Goal: Find specific page/section: Find specific page/section

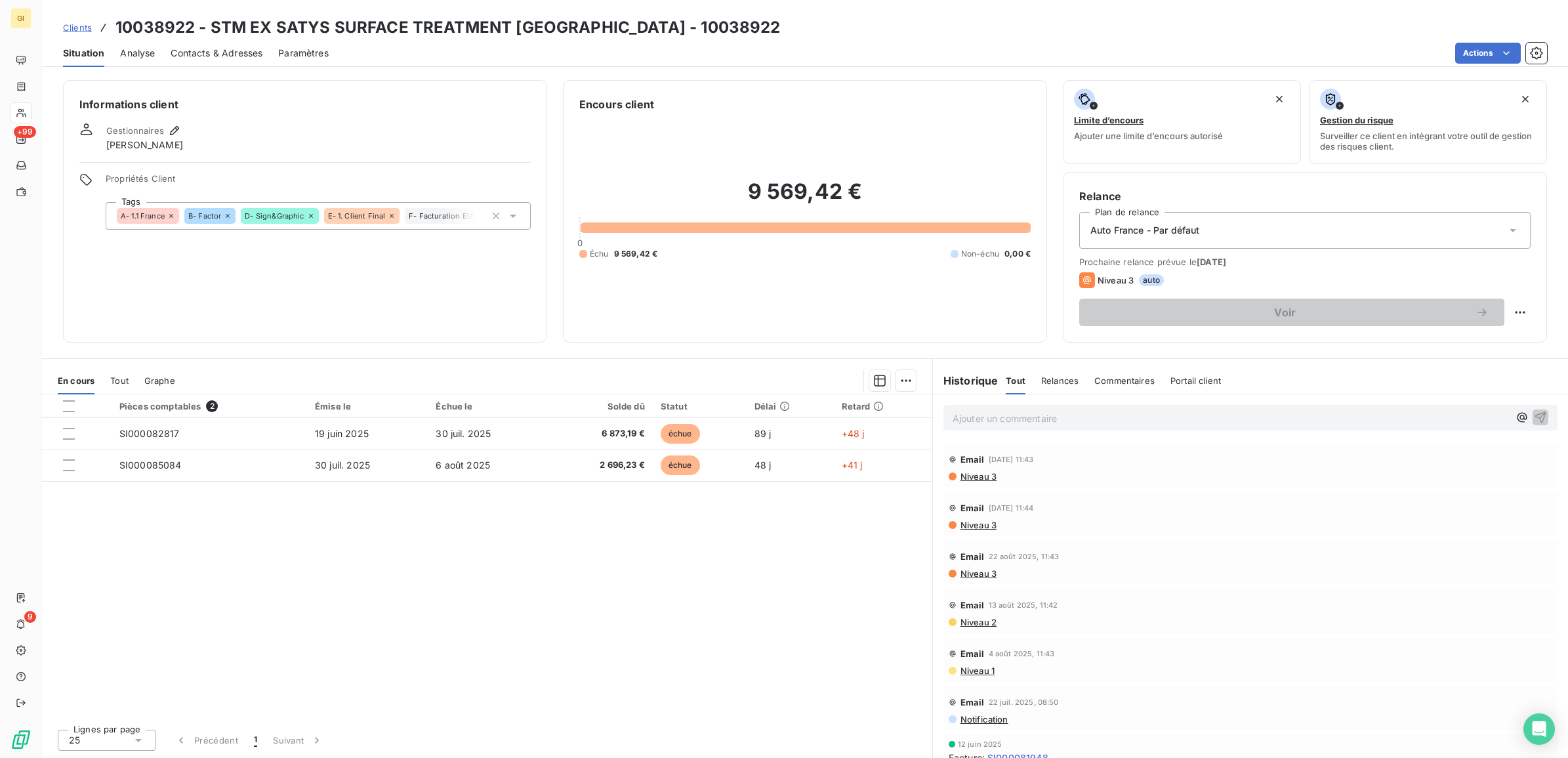
click at [73, 27] on span "Clients" at bounding box center [77, 28] width 29 height 11
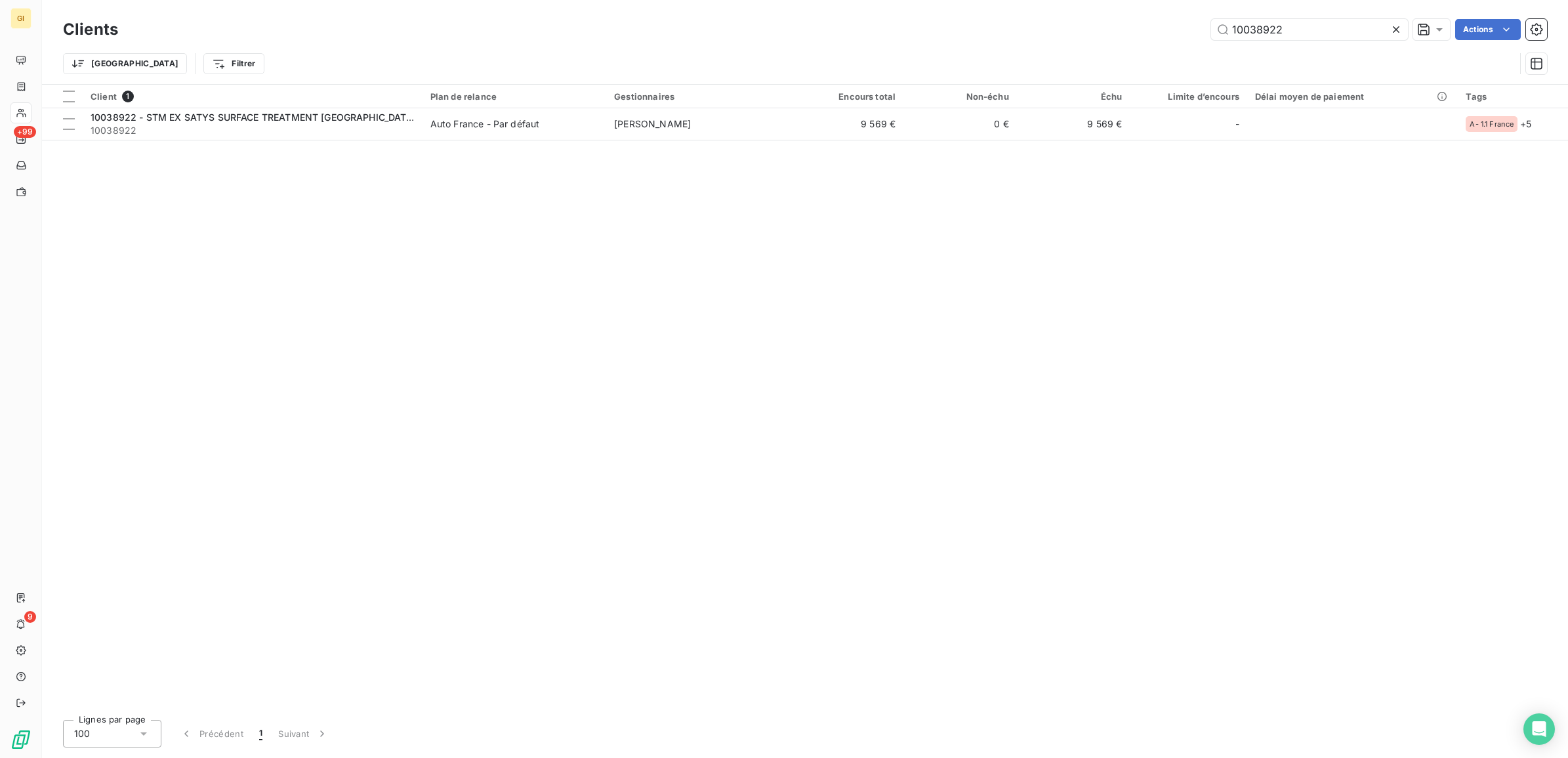
drag, startPoint x: 1298, startPoint y: 25, endPoint x: 1127, endPoint y: 46, distance: 172.3
click at [1136, 34] on div "10038922 Actions" at bounding box center [839, 29] width 1413 height 21
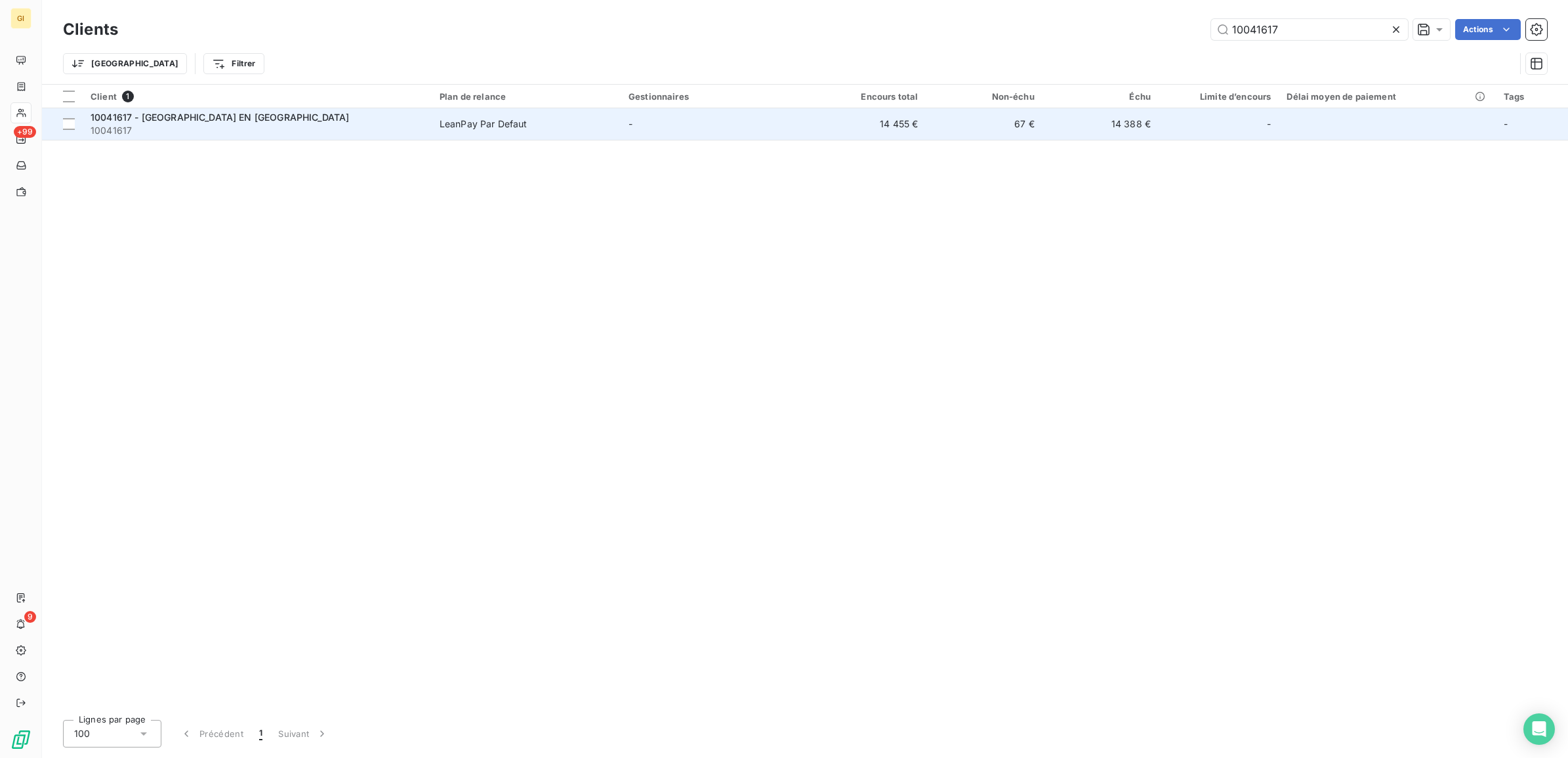
type input "10041617"
click at [632, 123] on span "-" at bounding box center [631, 123] width 4 height 11
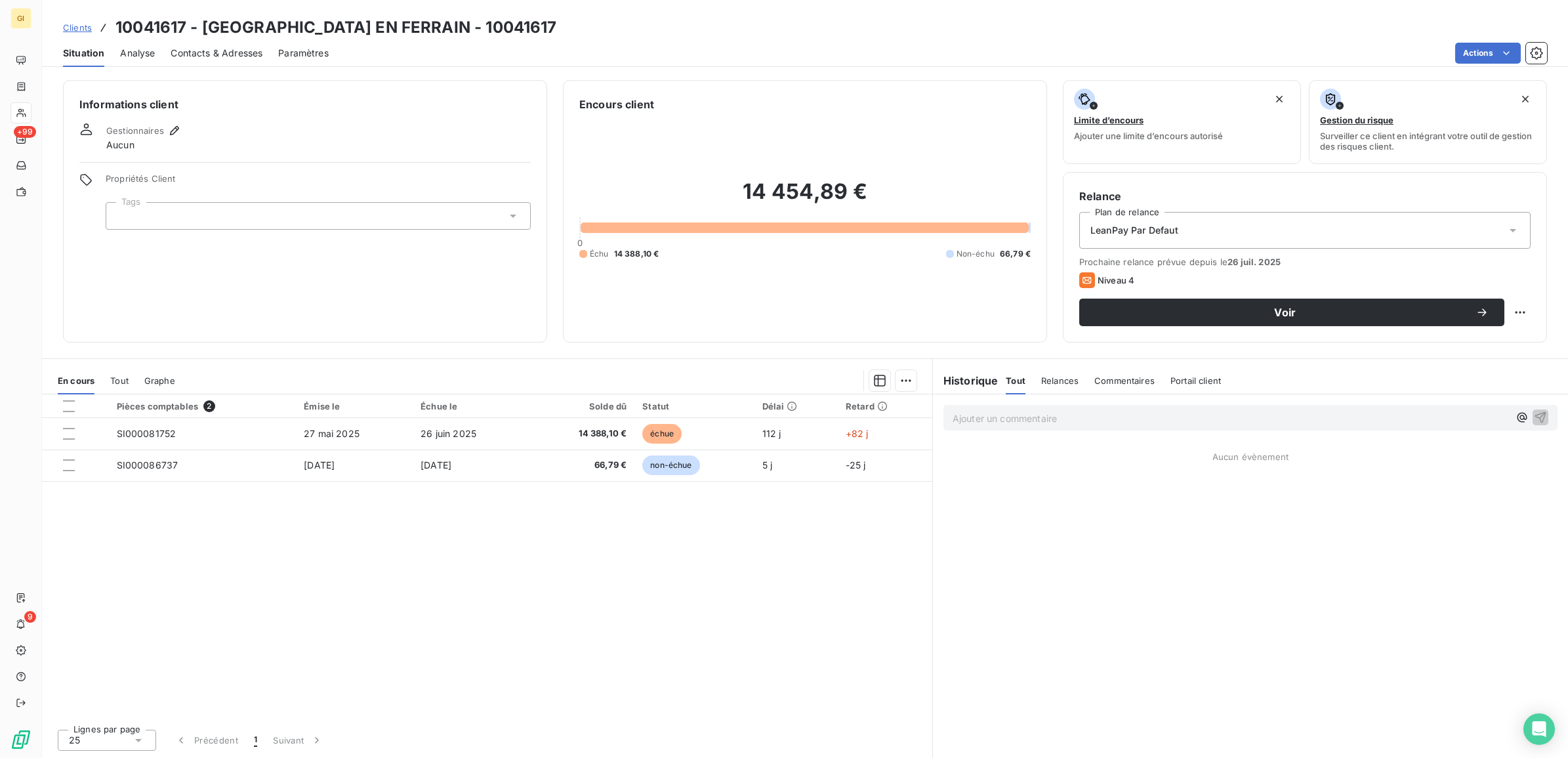
click at [70, 30] on span "Clients" at bounding box center [77, 28] width 29 height 11
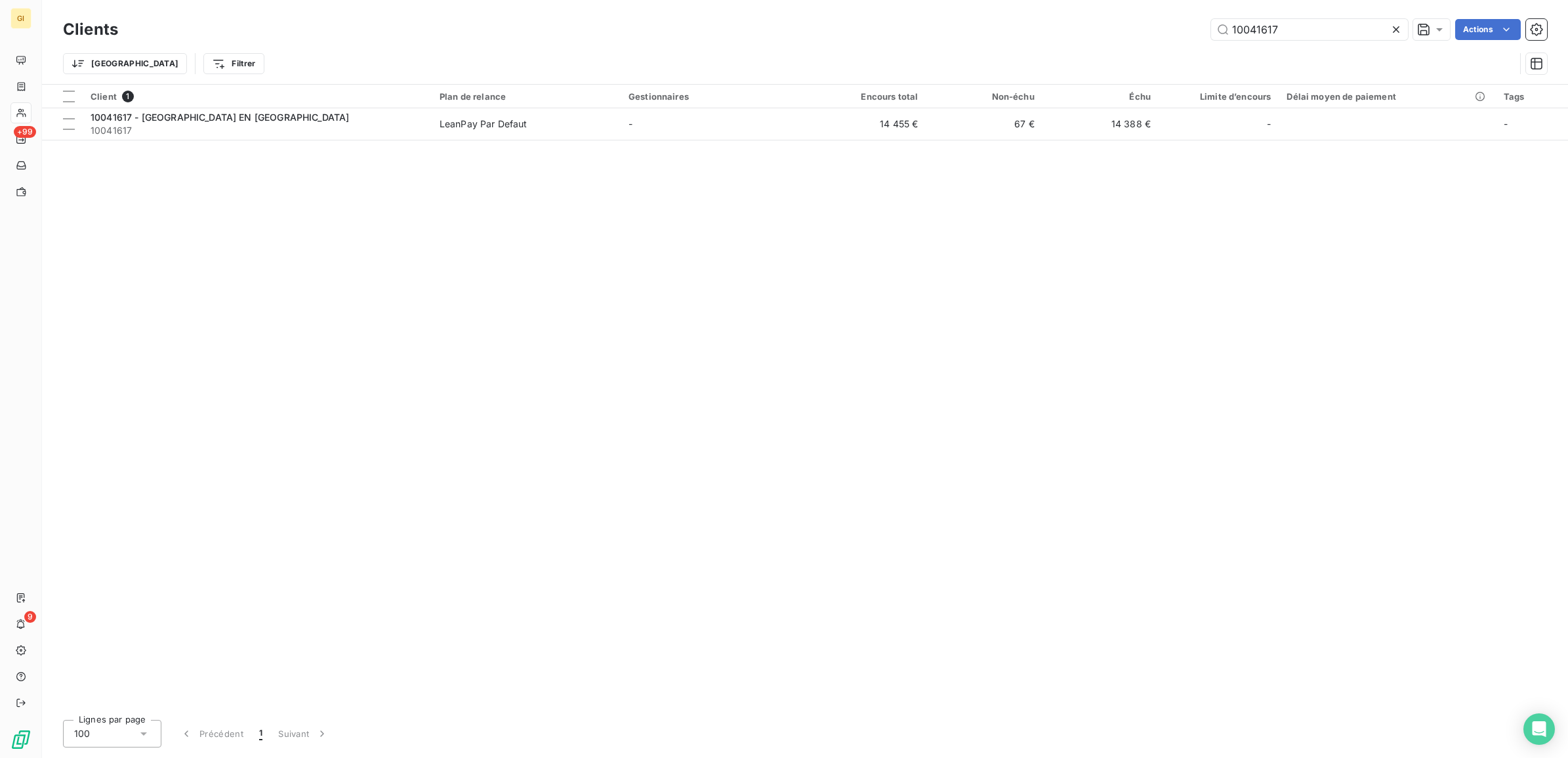
drag, startPoint x: 1281, startPoint y: 27, endPoint x: 1173, endPoint y: 44, distance: 109.3
click at [1173, 44] on div "Clients 10041617 Actions Trier Filtrer" at bounding box center [804, 49] width 1484 height 68
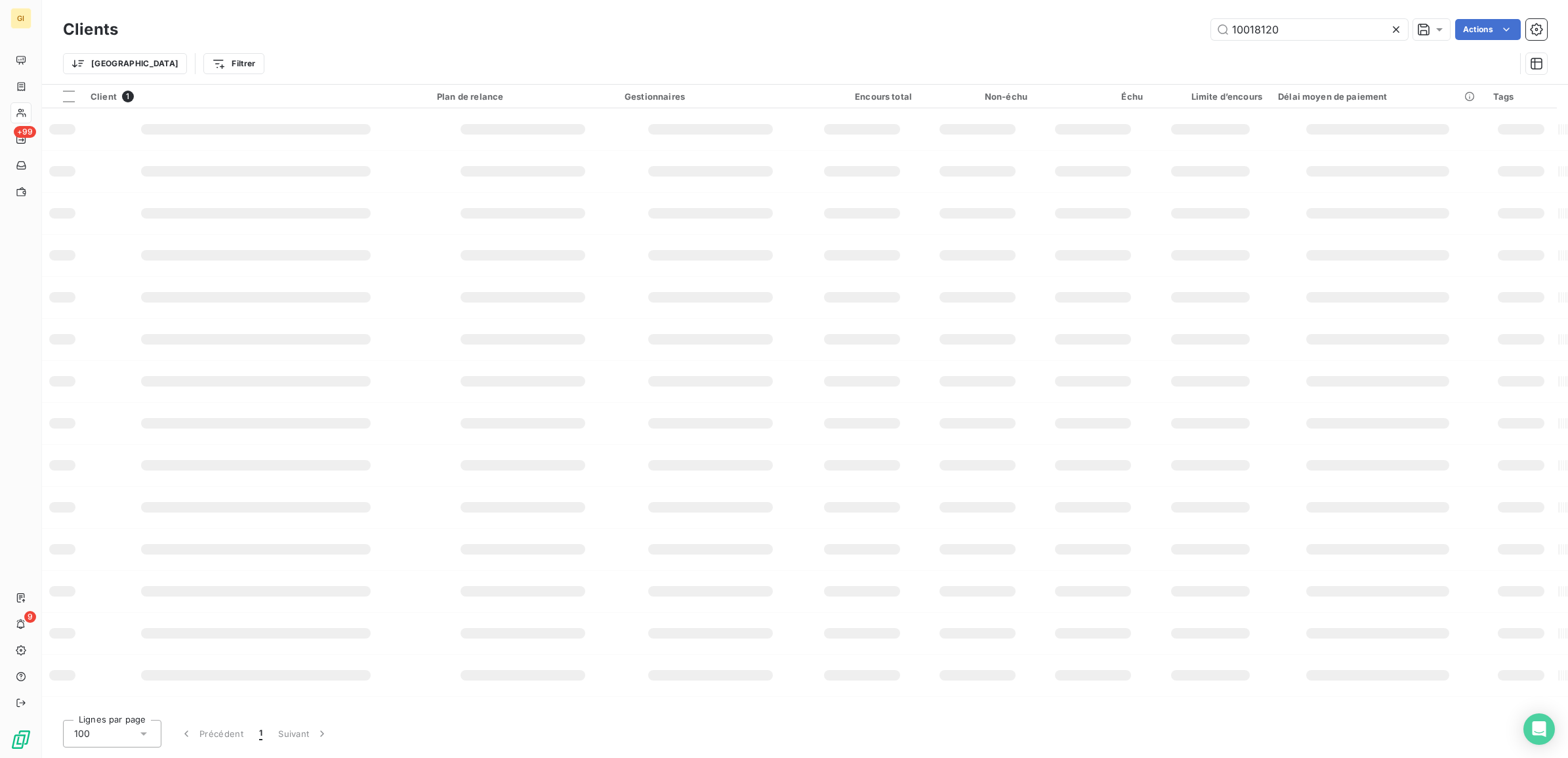
type input "10018120"
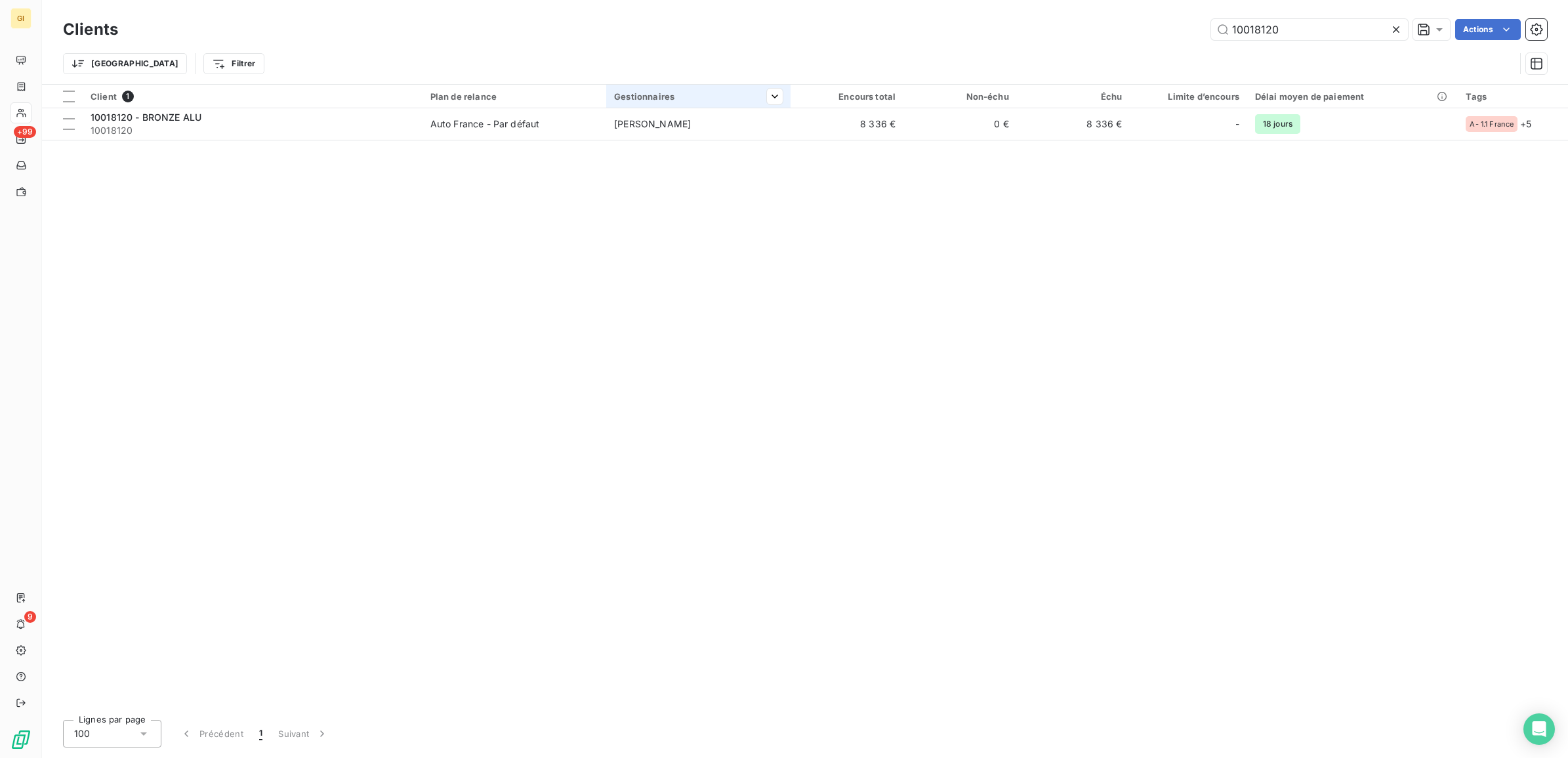
click at [612, 95] on th "Gestionnaires" at bounding box center [698, 96] width 183 height 24
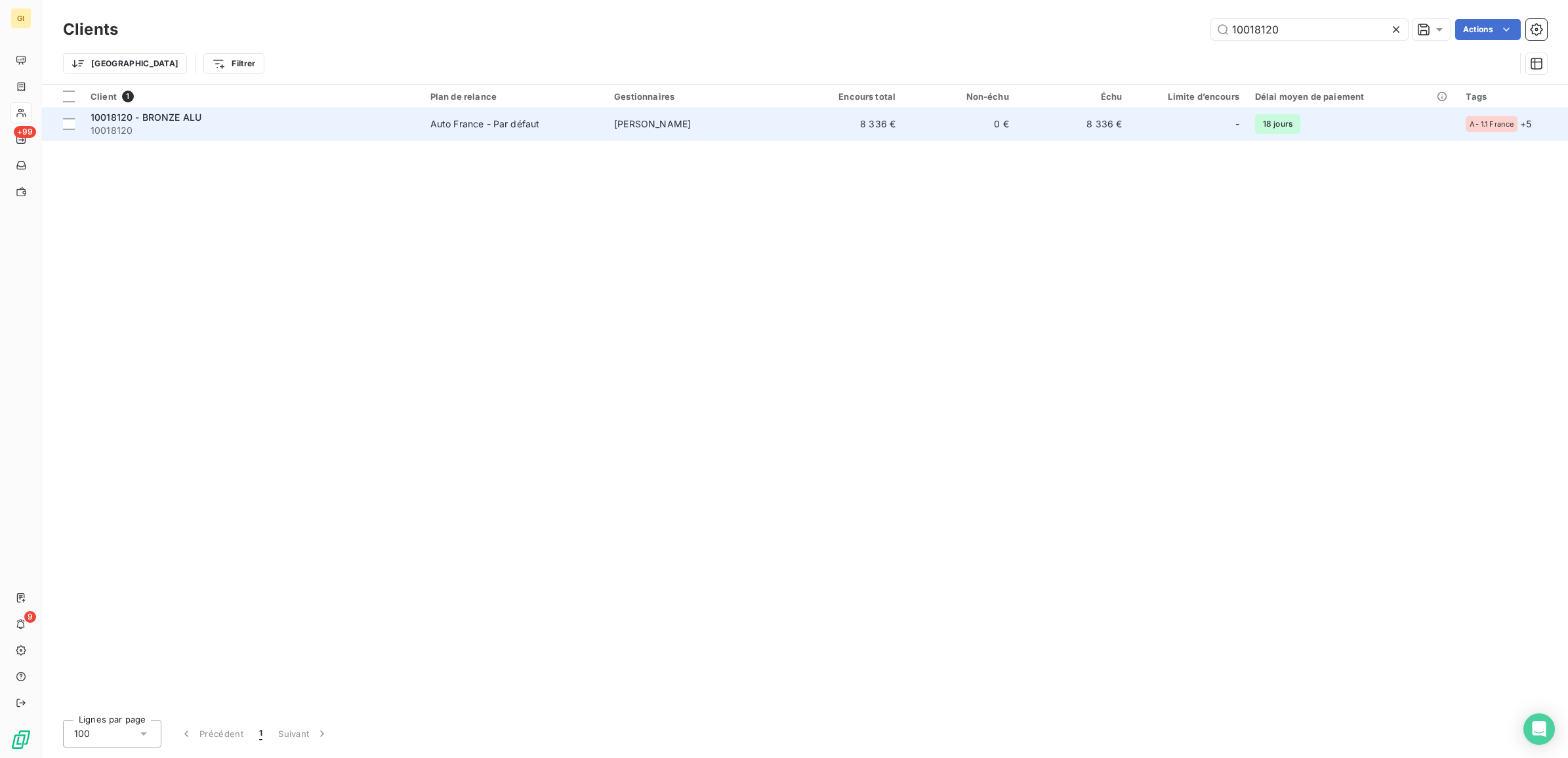
click at [522, 135] on td "Auto France - Par défaut" at bounding box center [514, 123] width 183 height 32
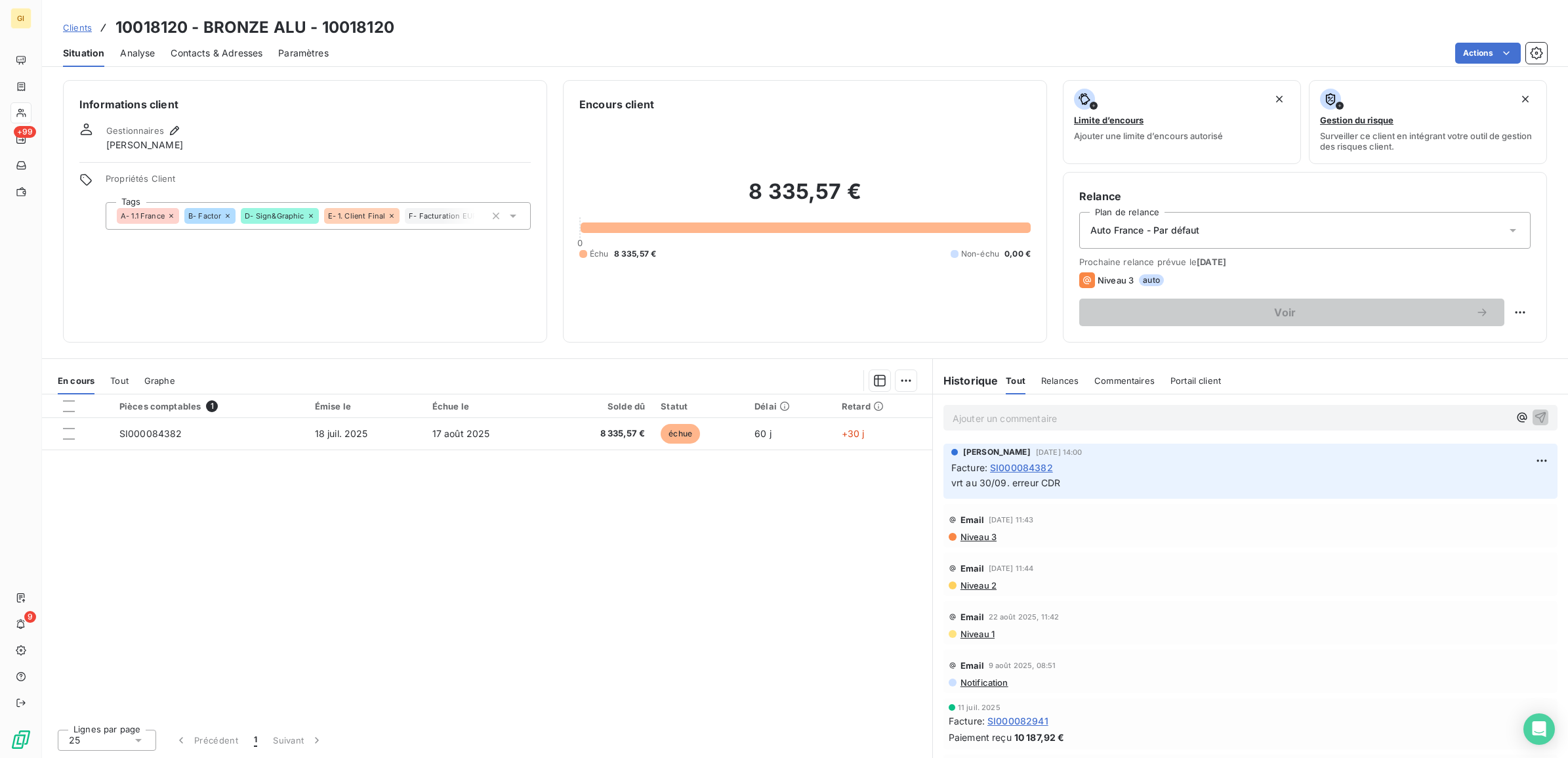
click at [74, 21] on link "Clients" at bounding box center [77, 27] width 29 height 13
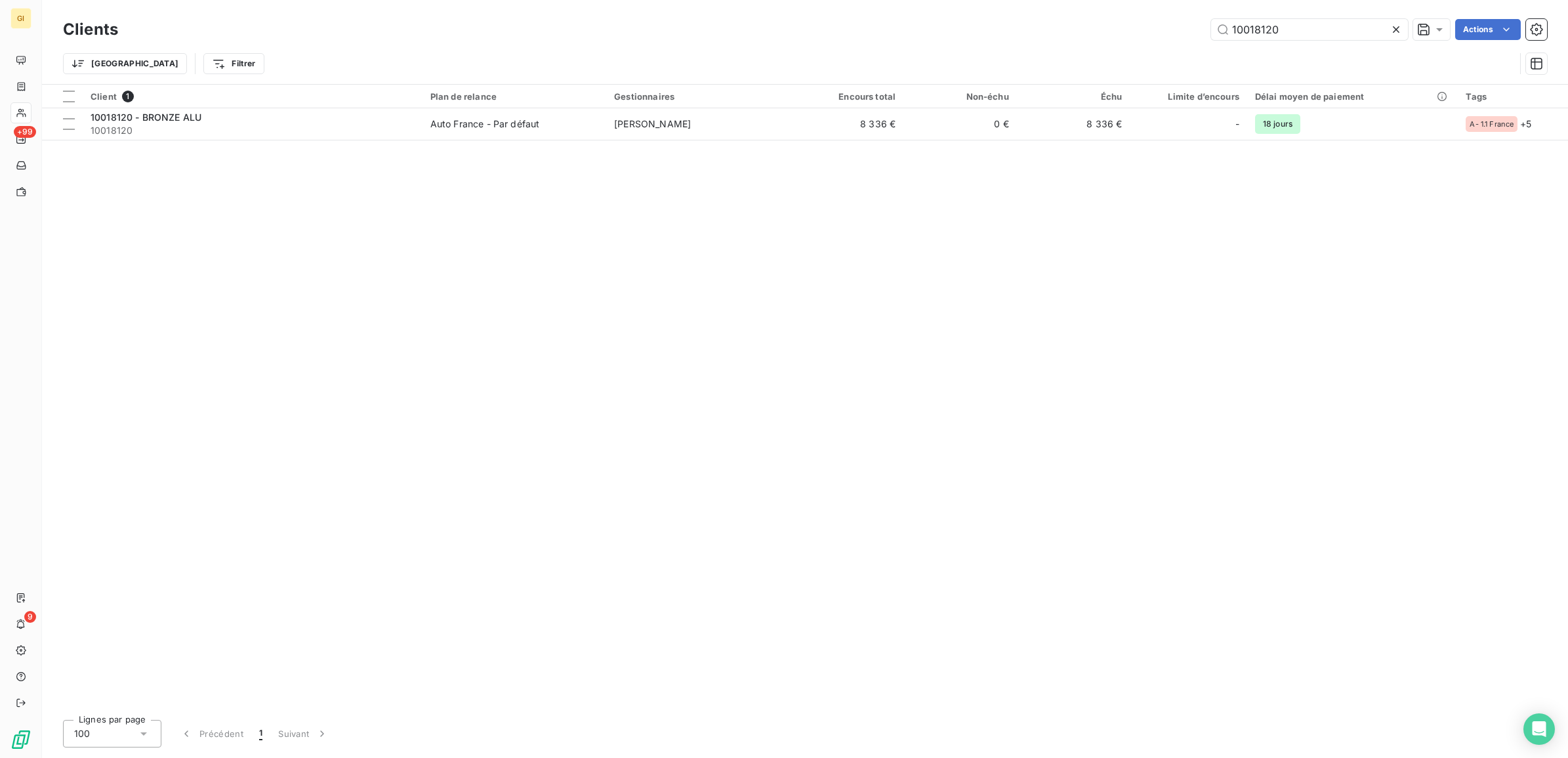
drag, startPoint x: 1298, startPoint y: 27, endPoint x: 1035, endPoint y: 71, distance: 266.7
click at [1044, 70] on div "Clients 10018120 Actions Trier Filtrer" at bounding box center [804, 49] width 1484 height 68
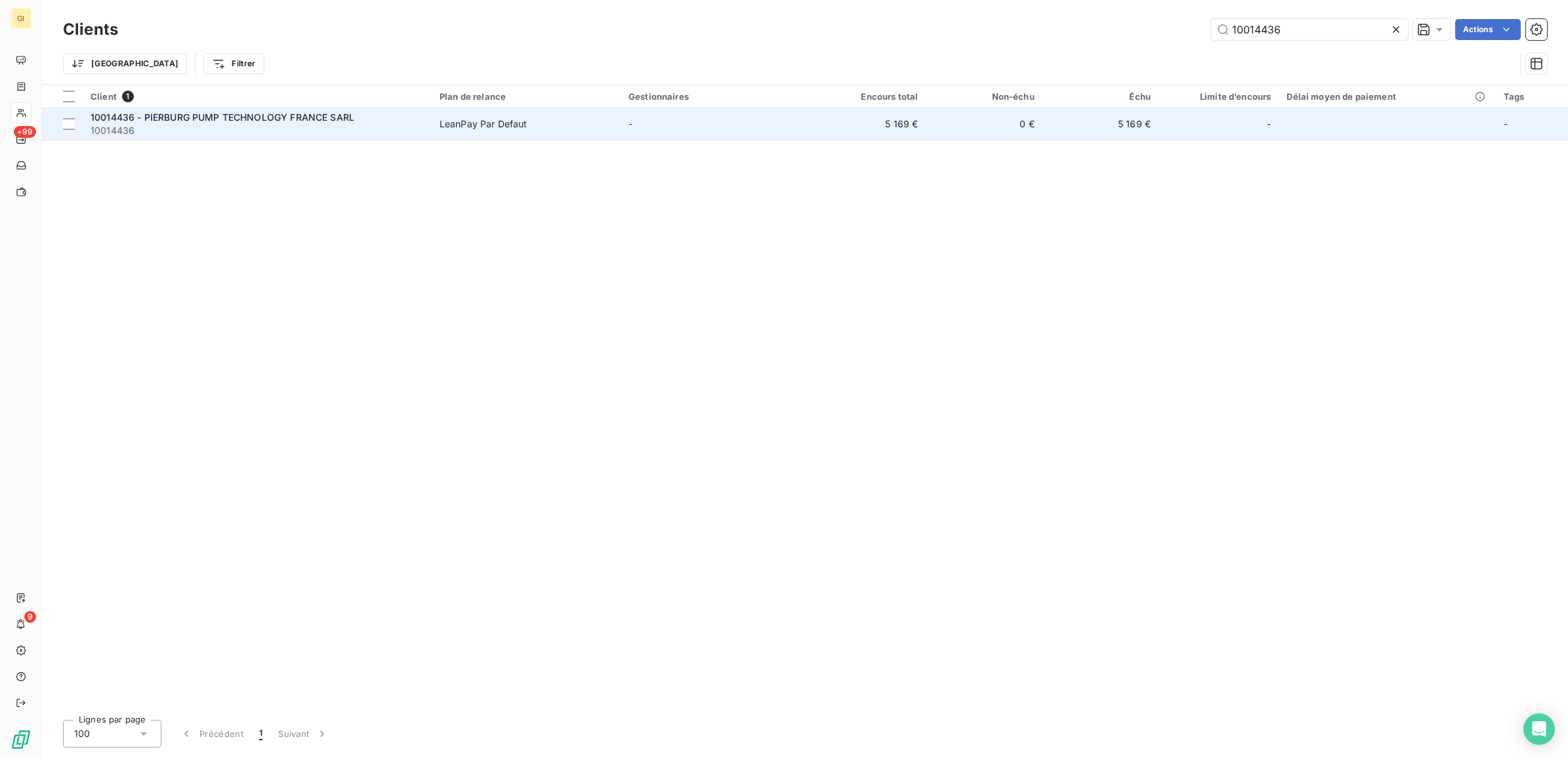
type input "10014436"
click at [498, 132] on td "LeanPay Par Defaut" at bounding box center [526, 123] width 189 height 32
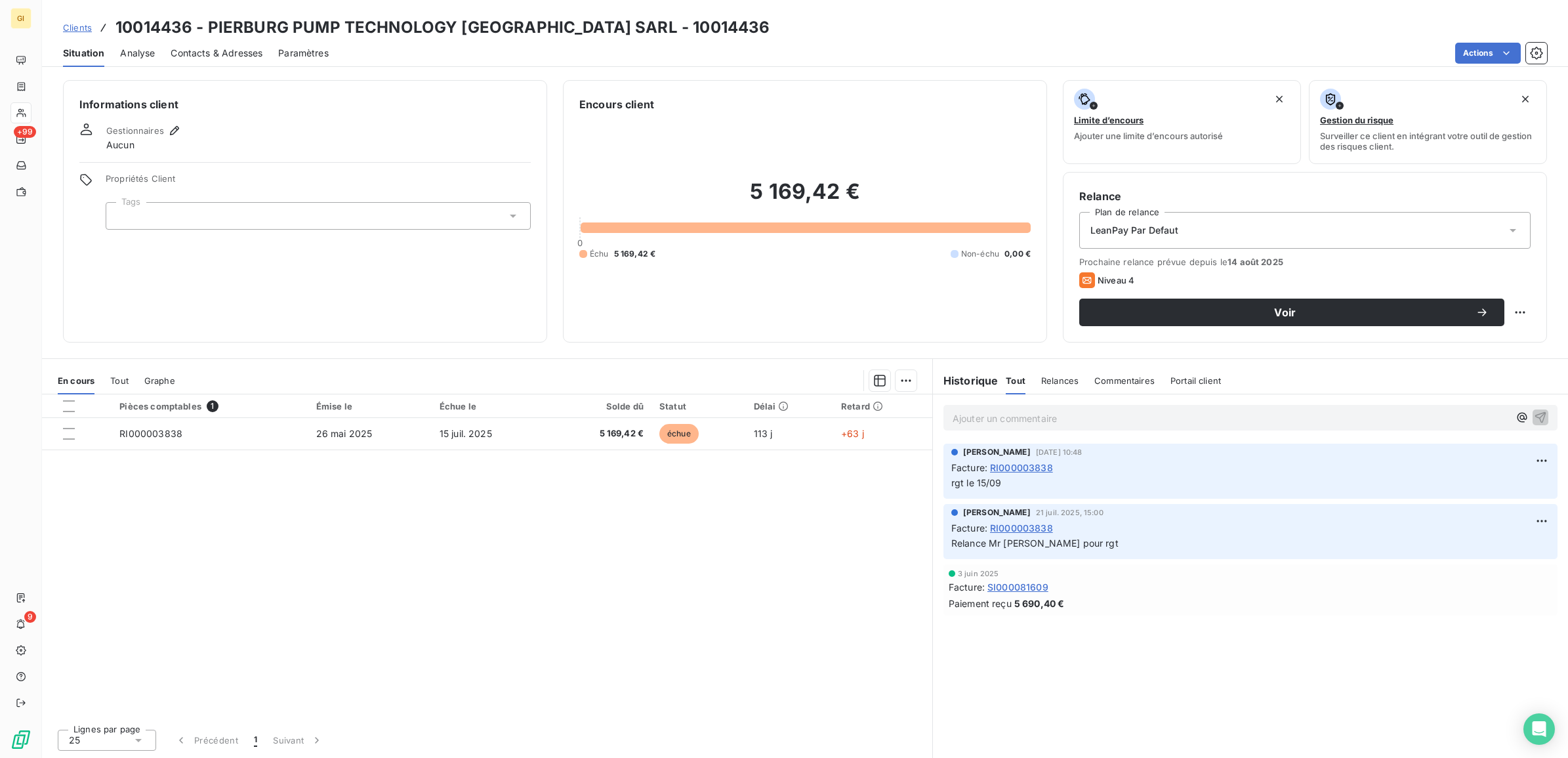
click at [61, 22] on div "Clients 10014436 - PIERBURG PUMP TECHNOLOGY [GEOGRAPHIC_DATA] SARL - 10014436" at bounding box center [805, 27] width 1526 height 24
click at [75, 24] on span "Clients" at bounding box center [77, 28] width 29 height 11
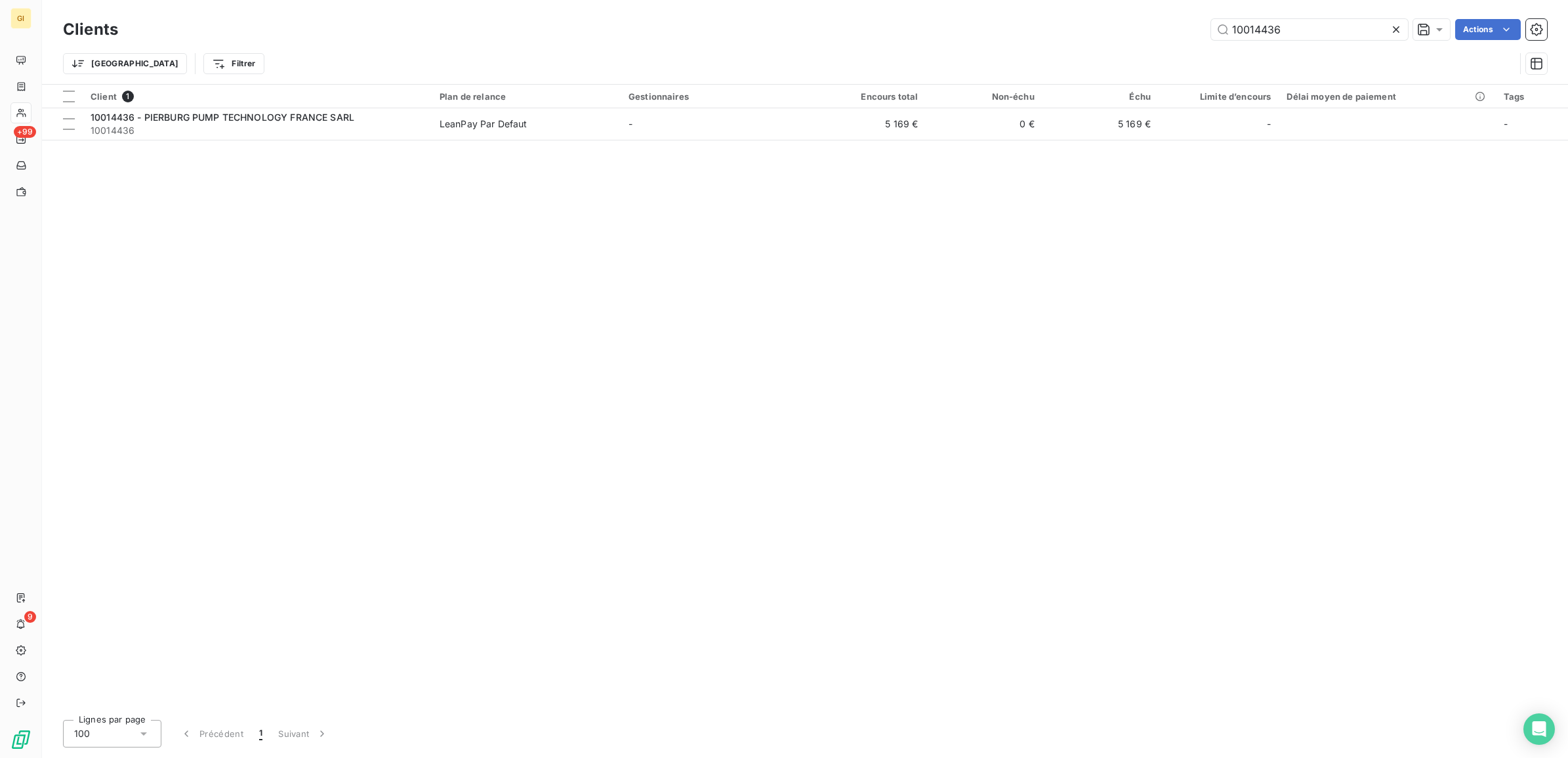
drag, startPoint x: 1307, startPoint y: 30, endPoint x: 820, endPoint y: 65, distance: 488.3
click at [867, 64] on div "Clients 10014436 Actions Trier Filtrer" at bounding box center [804, 49] width 1484 height 68
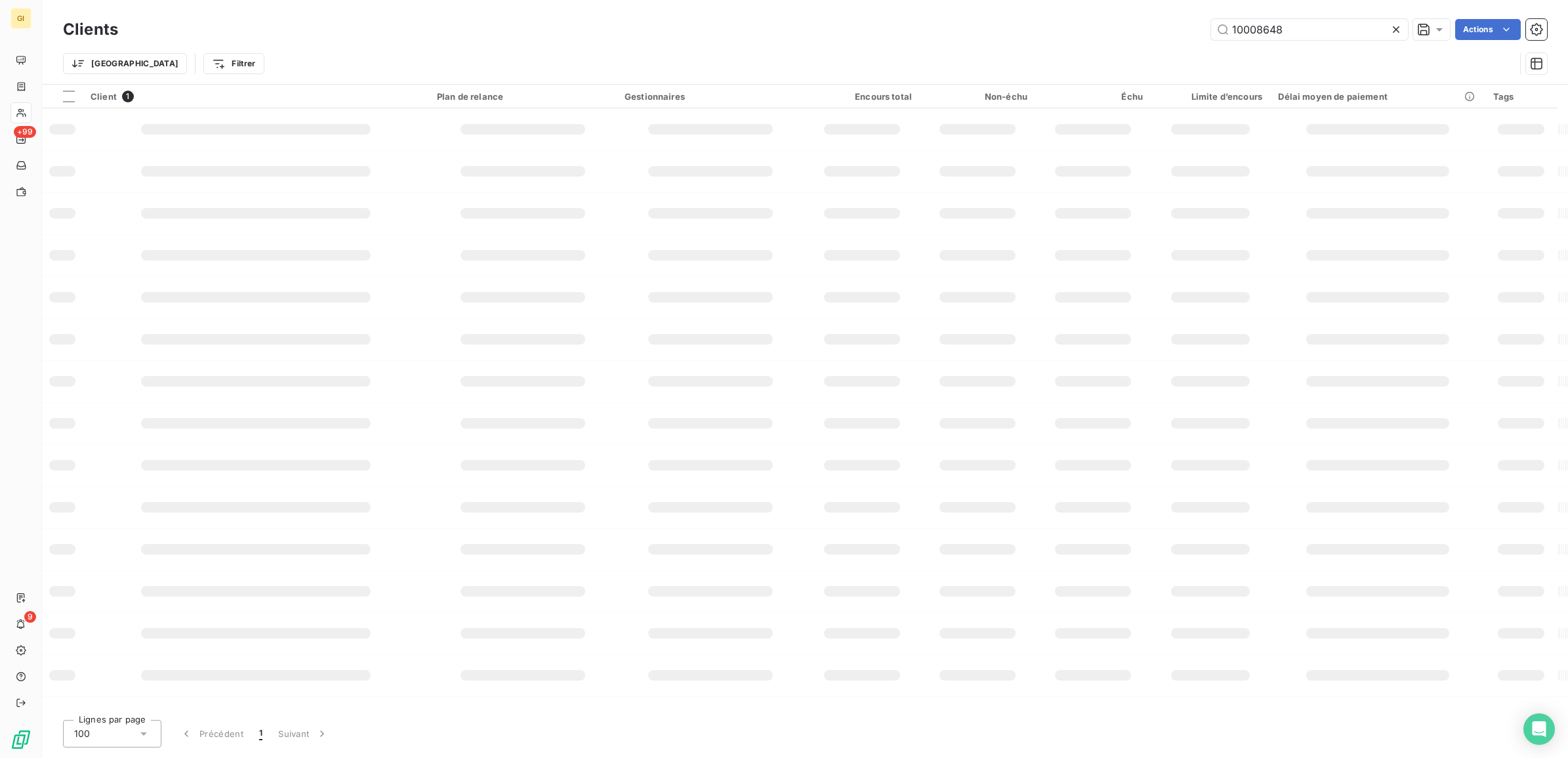
type input "10008648"
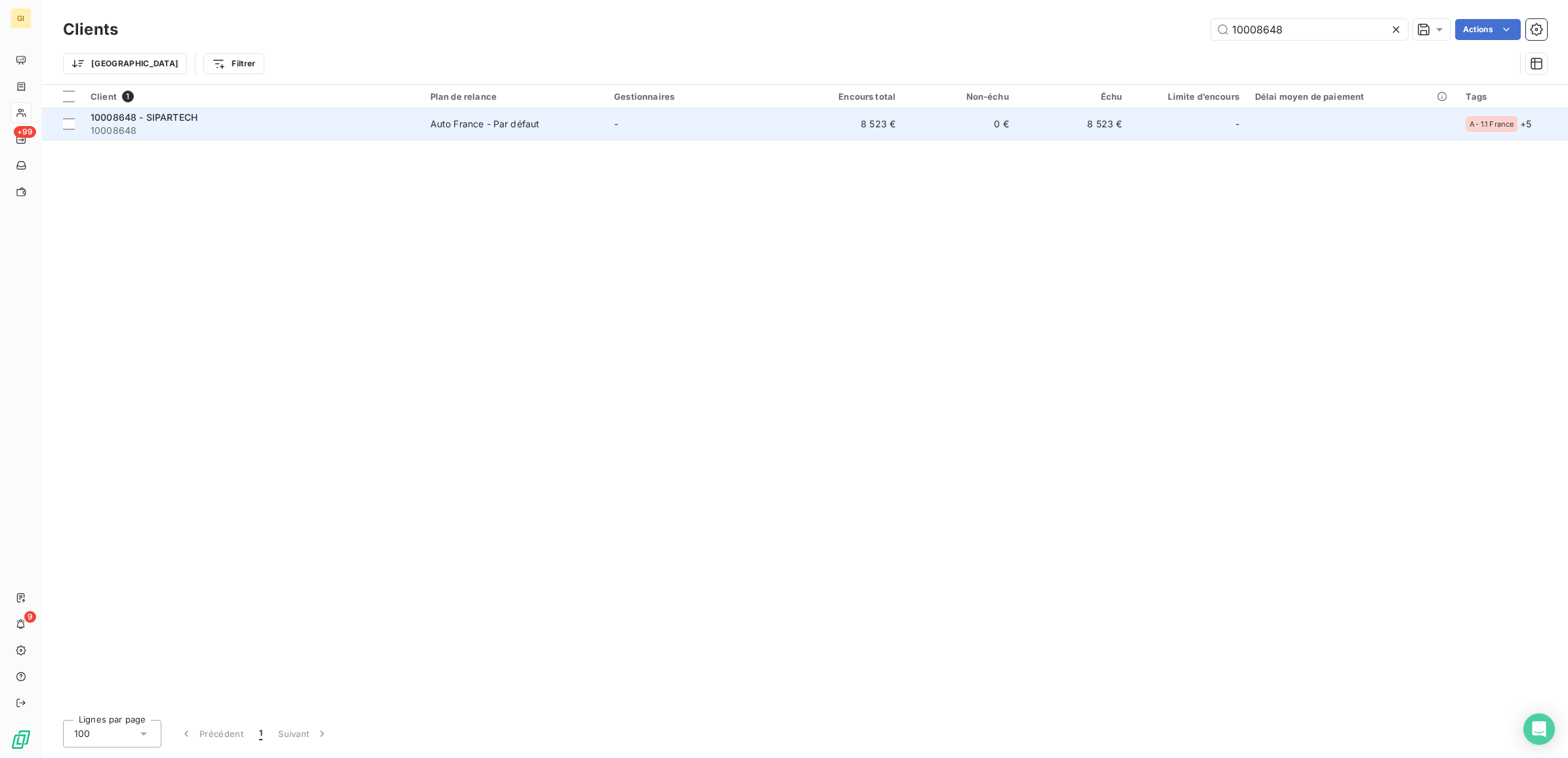
click at [457, 115] on td "Auto France - Par défaut" at bounding box center [514, 123] width 183 height 32
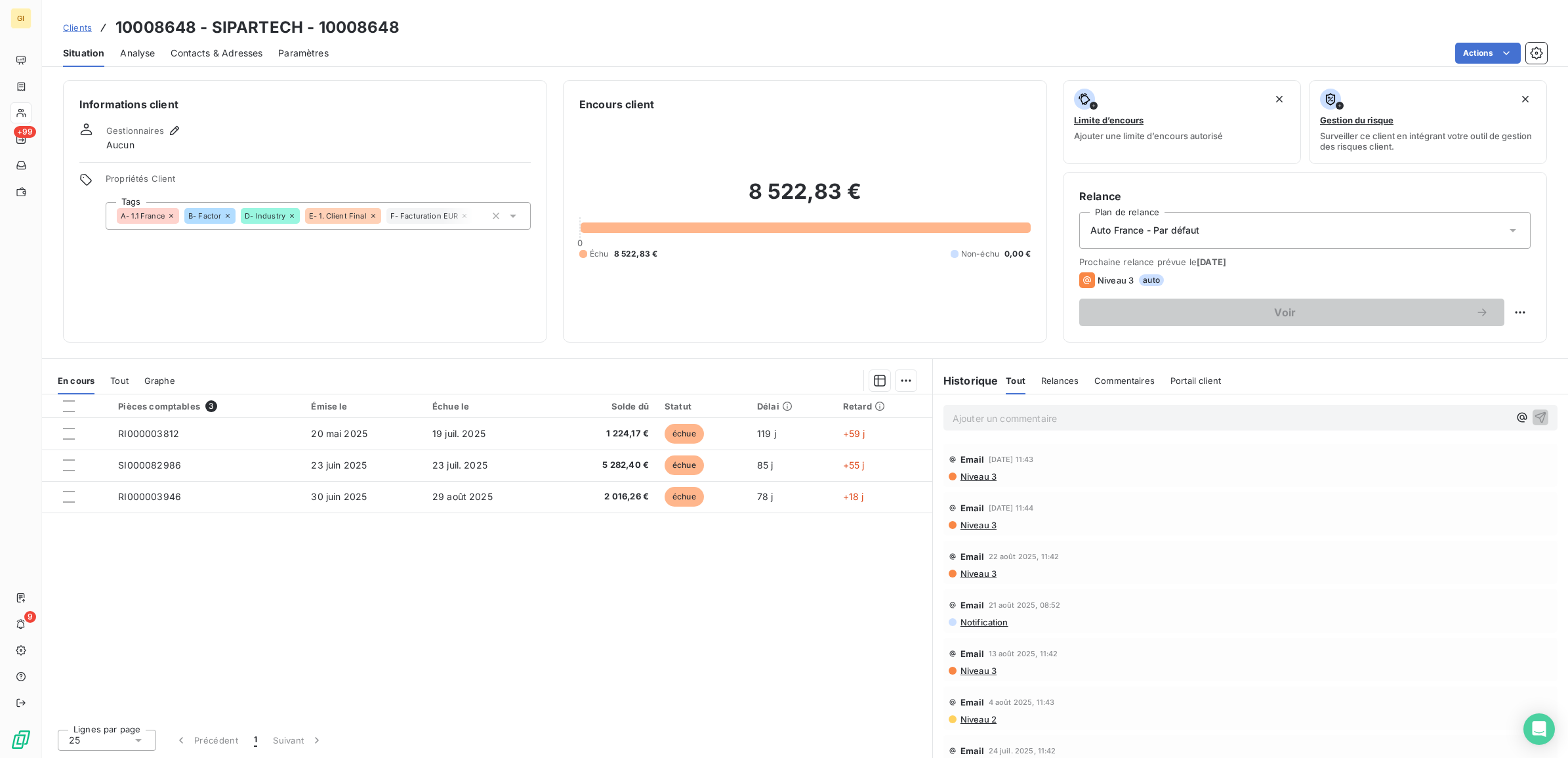
click at [218, 53] on span "Contacts & Adresses" at bounding box center [216, 53] width 92 height 13
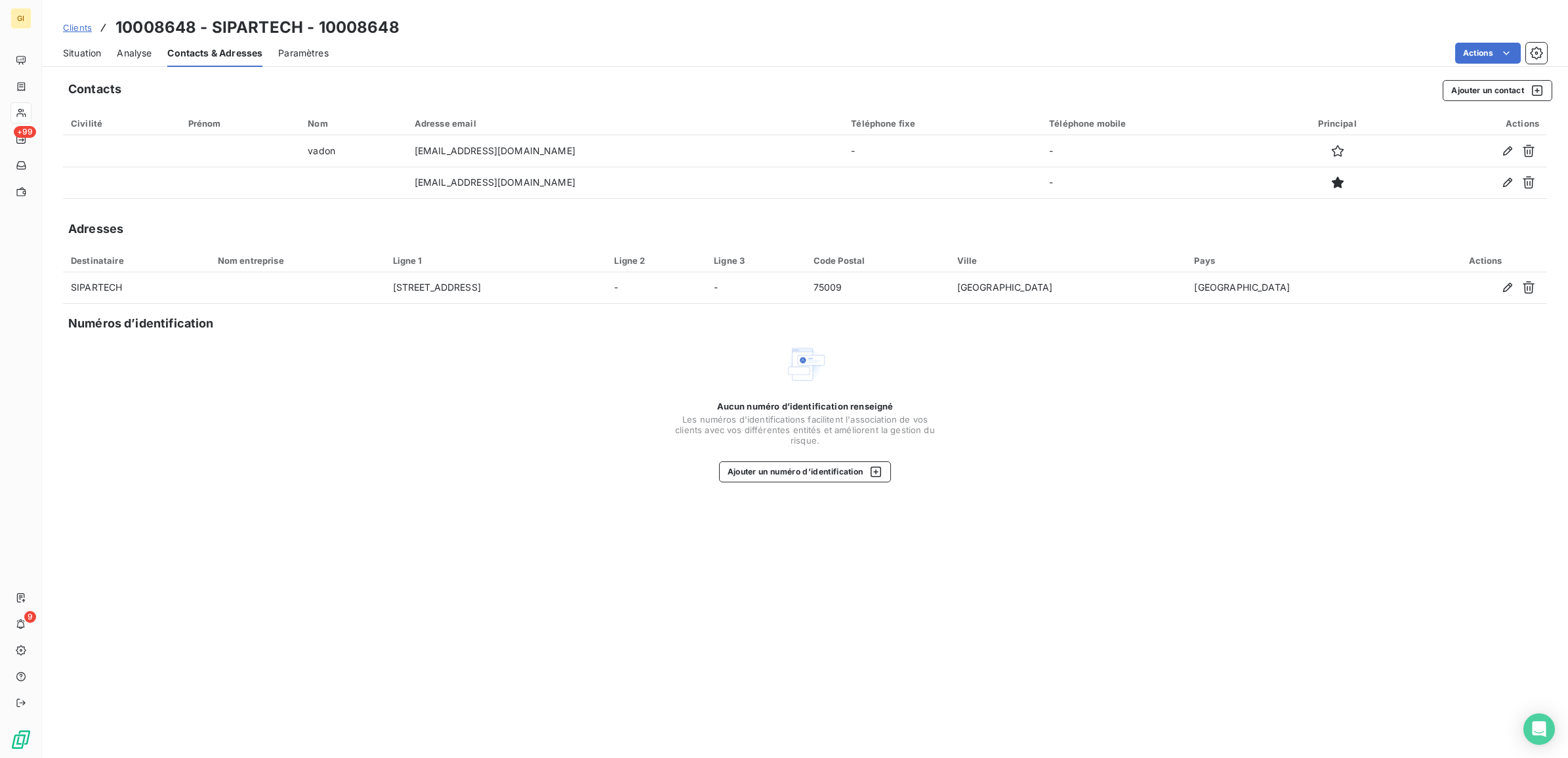
click at [113, 491] on div "Contacts Ajouter un contact Civilité Prénom Nom Adresse email Téléphone fixe Té…" at bounding box center [805, 415] width 1526 height 685
click at [79, 56] on span "Situation" at bounding box center [82, 53] width 38 height 13
